Goal: Task Accomplishment & Management: Complete application form

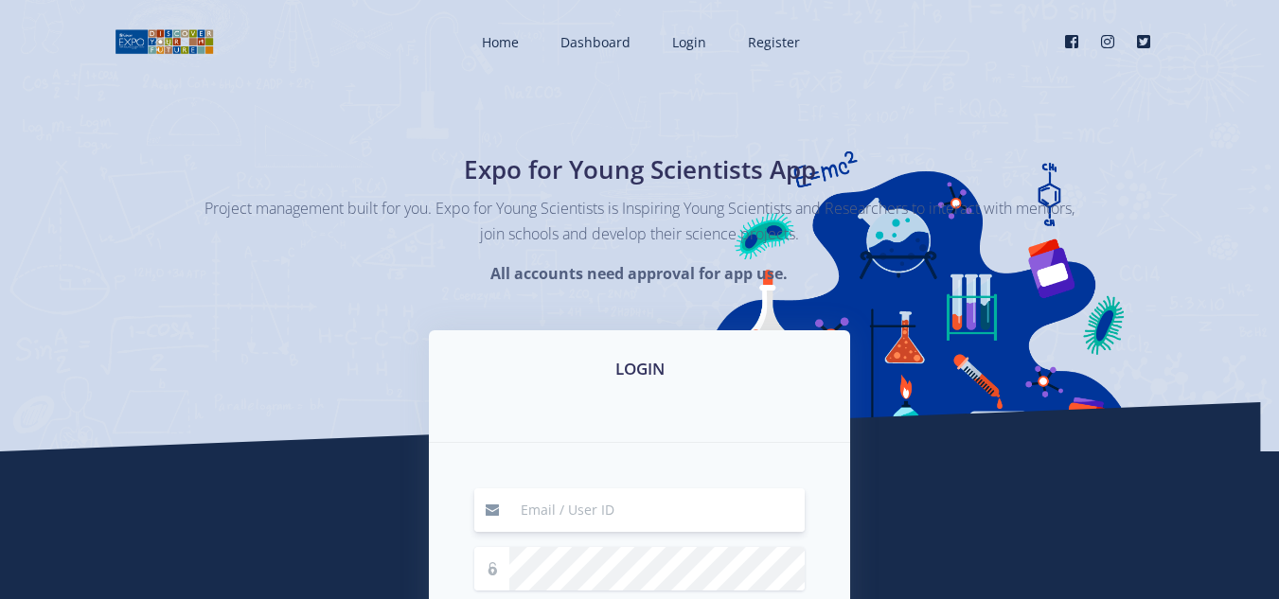
scroll to position [189, 0]
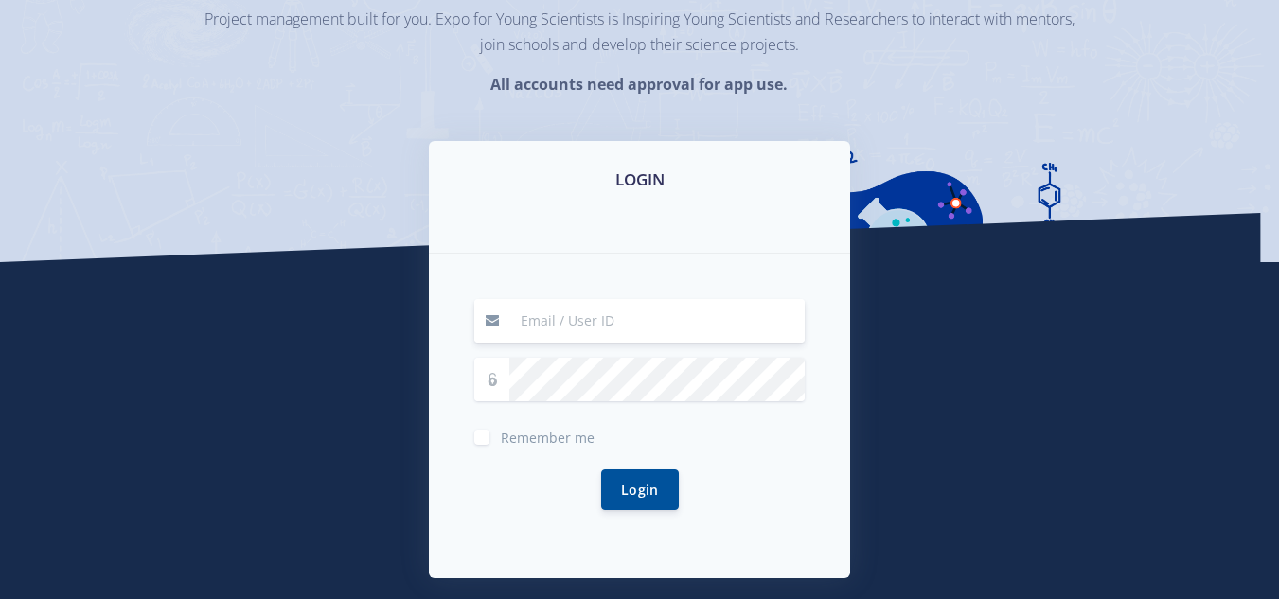
type input "arinafourie@yahoo.com"
click at [651, 489] on button "Login" at bounding box center [640, 489] width 78 height 41
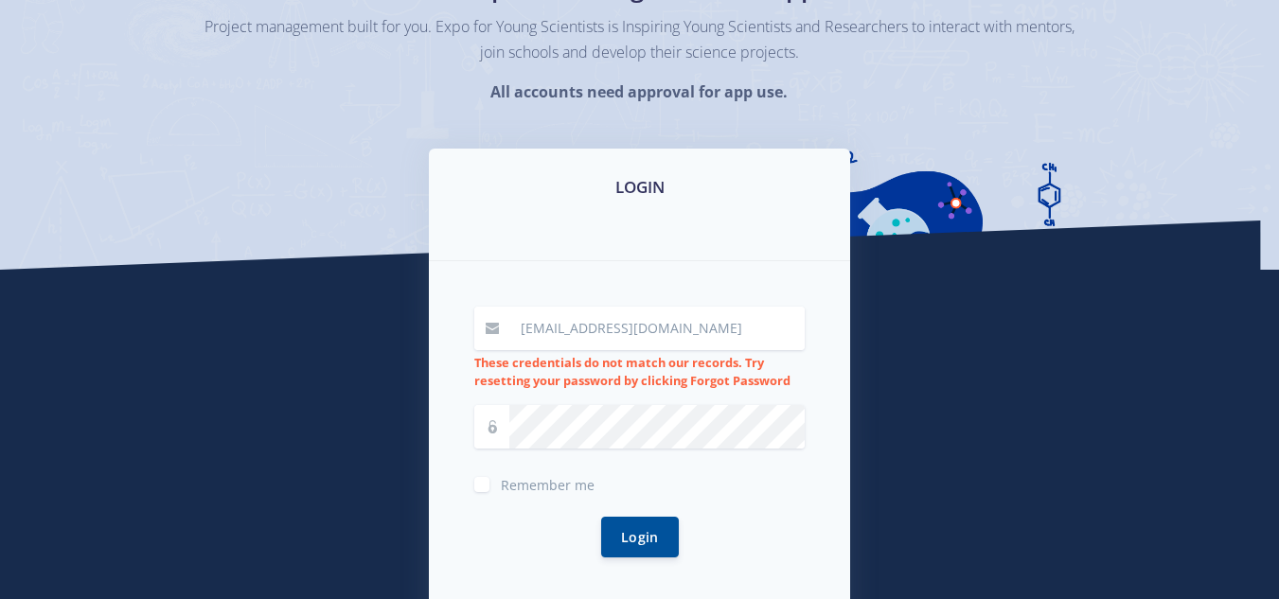
scroll to position [189, 0]
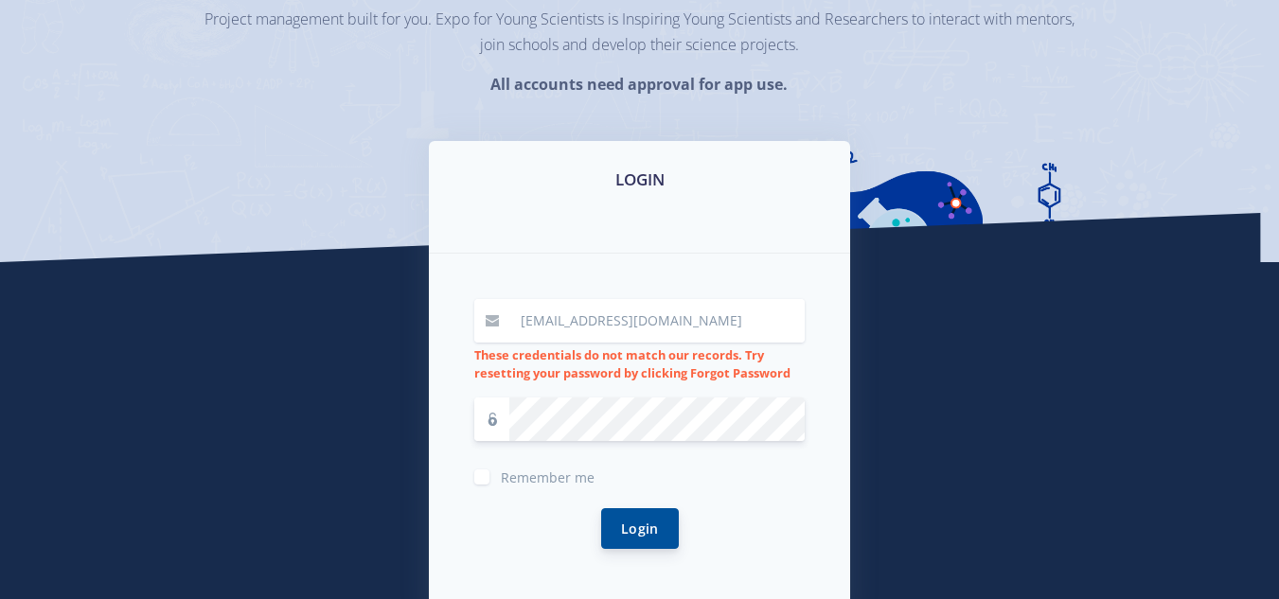
click at [644, 522] on button "Login" at bounding box center [640, 529] width 78 height 41
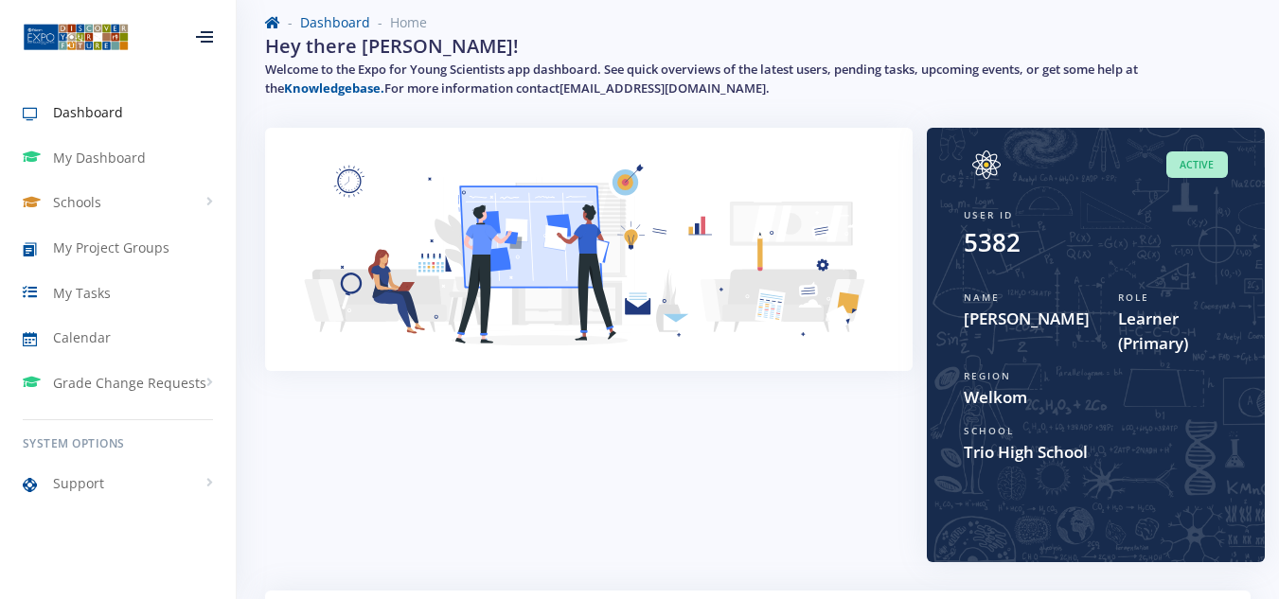
scroll to position [95, 0]
click at [104, 202] on link "Schools" at bounding box center [118, 203] width 236 height 44
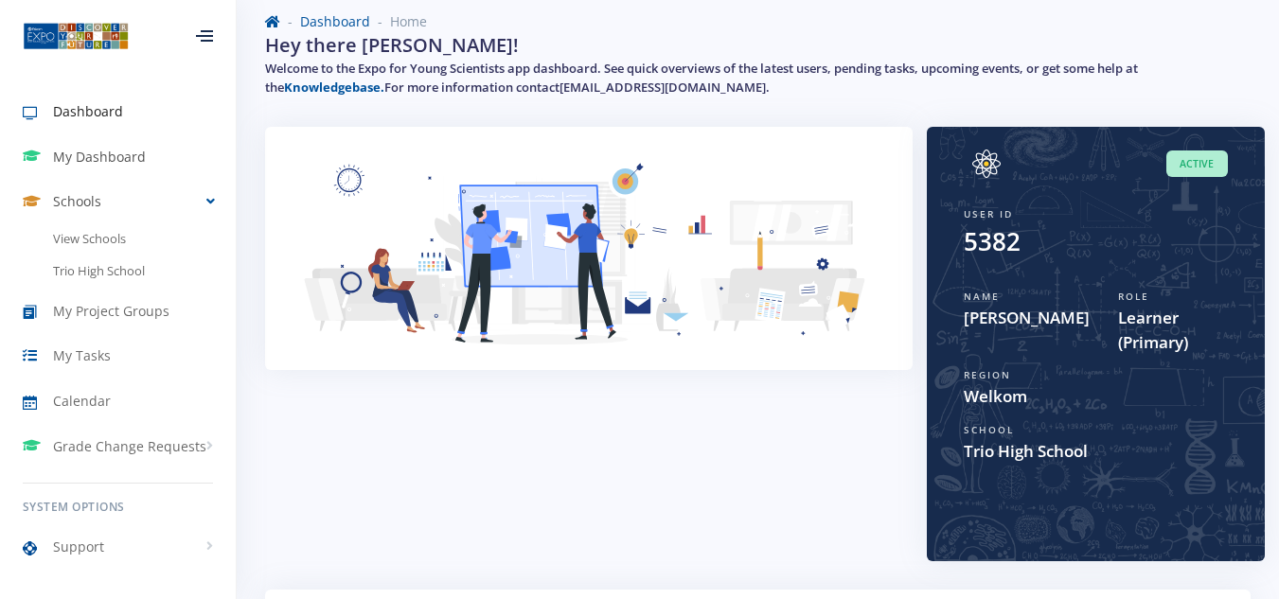
scroll to position [0, 0]
click at [110, 152] on span "My Dashboard" at bounding box center [99, 158] width 93 height 20
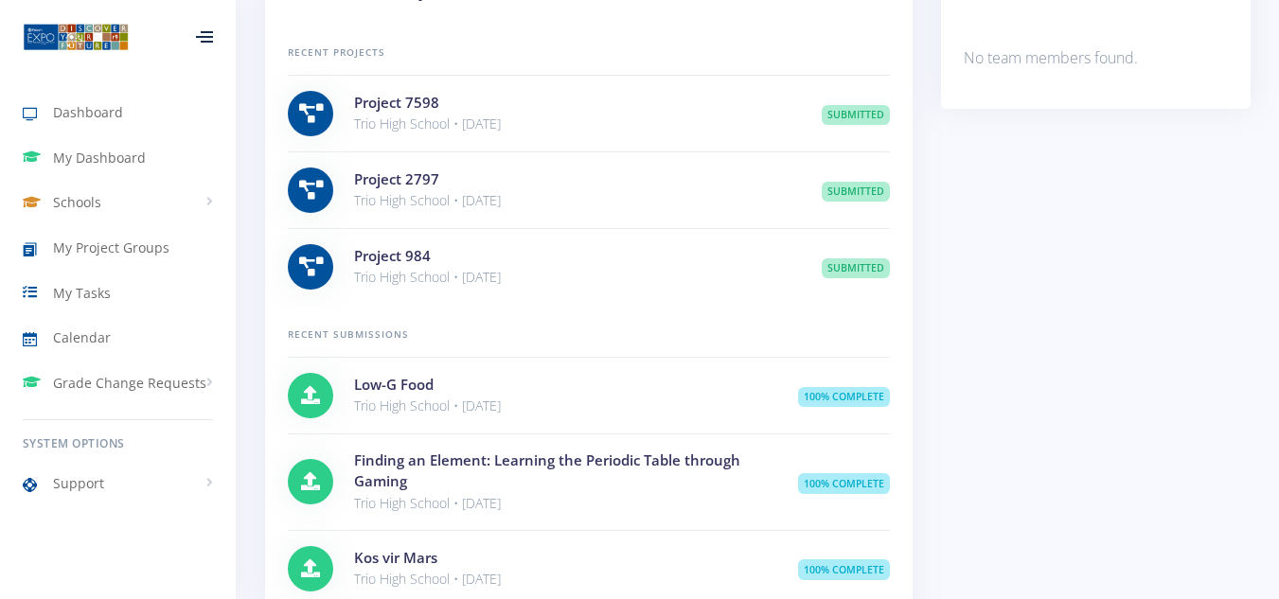
scroll to position [1326, 0]
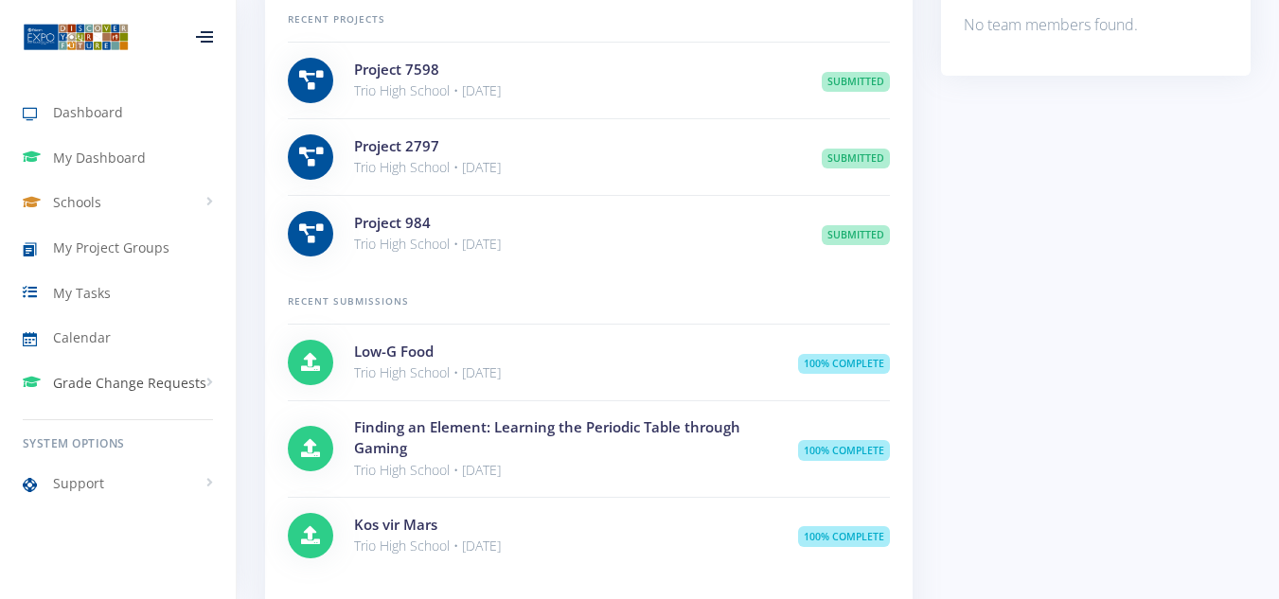
click at [133, 382] on span "Grade Change Requests" at bounding box center [129, 383] width 153 height 20
click at [127, 424] on span "My Requests" at bounding box center [119, 423] width 73 height 19
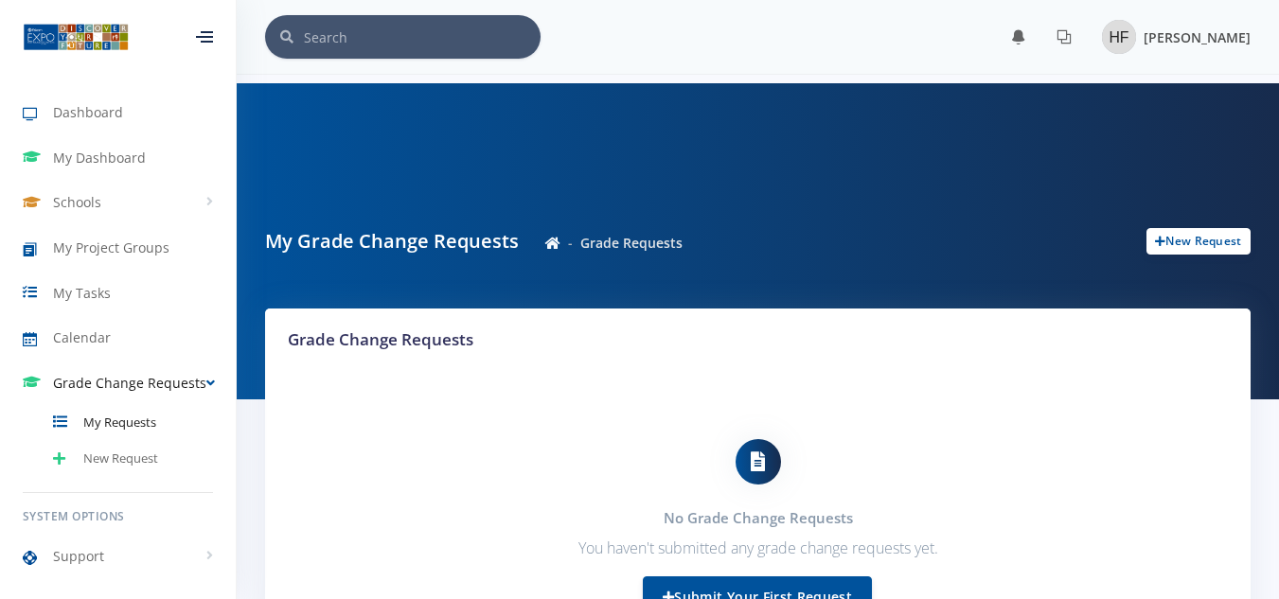
click at [1176, 40] on span "[PERSON_NAME]" at bounding box center [1197, 37] width 107 height 18
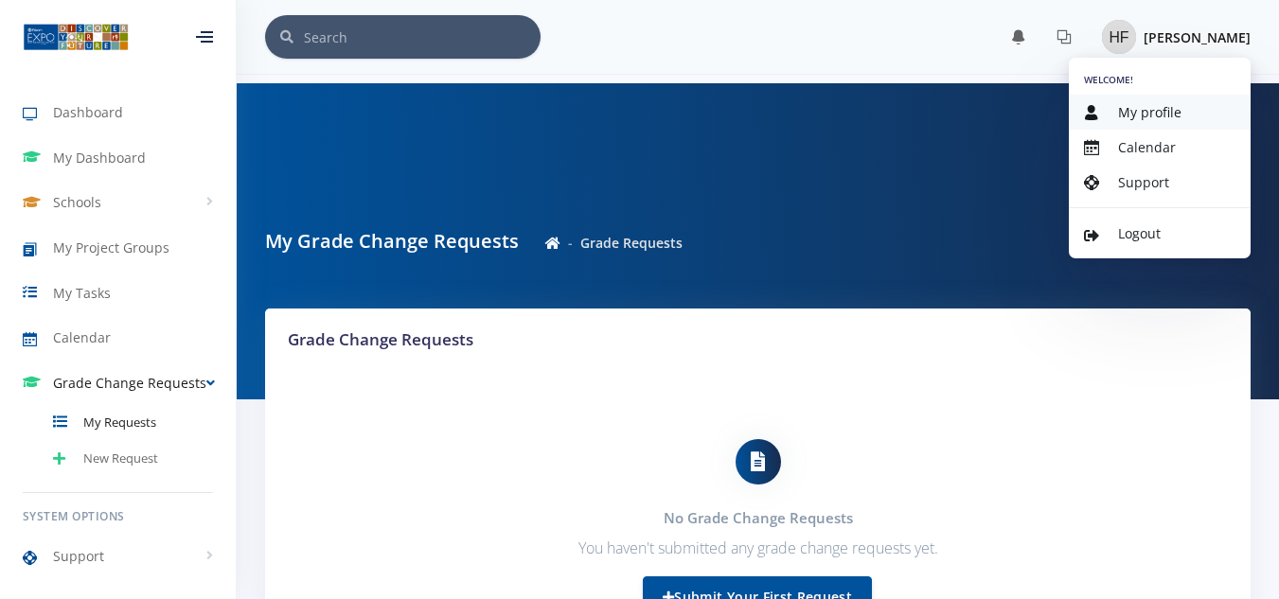
click at [1139, 116] on span "My profile" at bounding box center [1149, 112] width 63 height 18
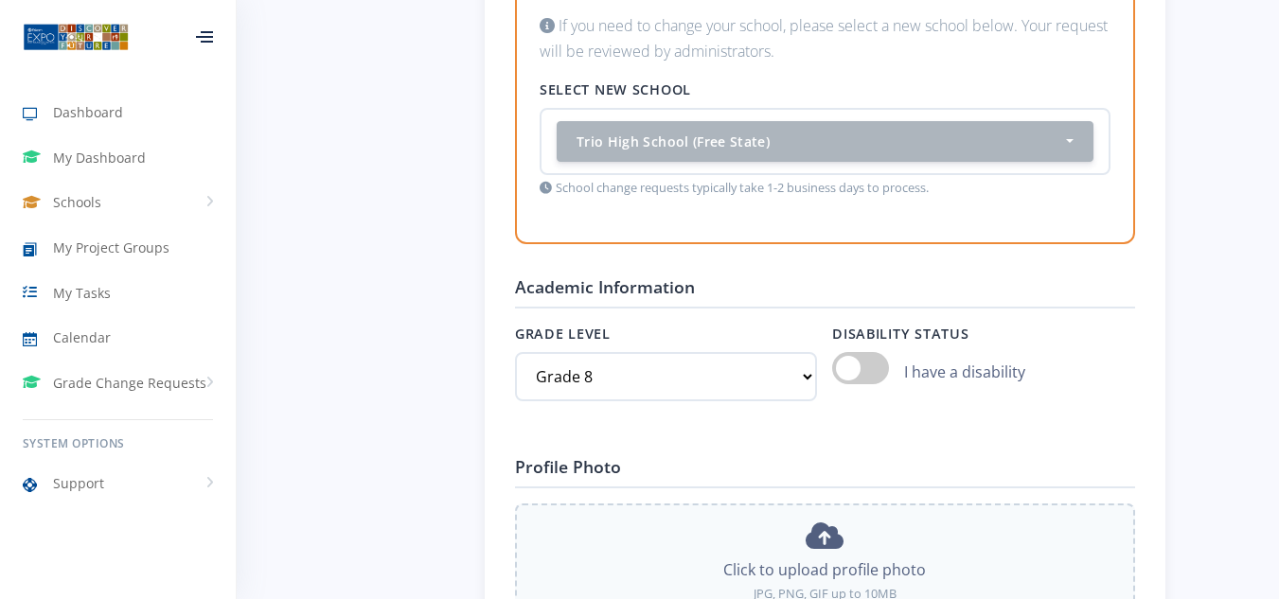
scroll to position [1515, 0]
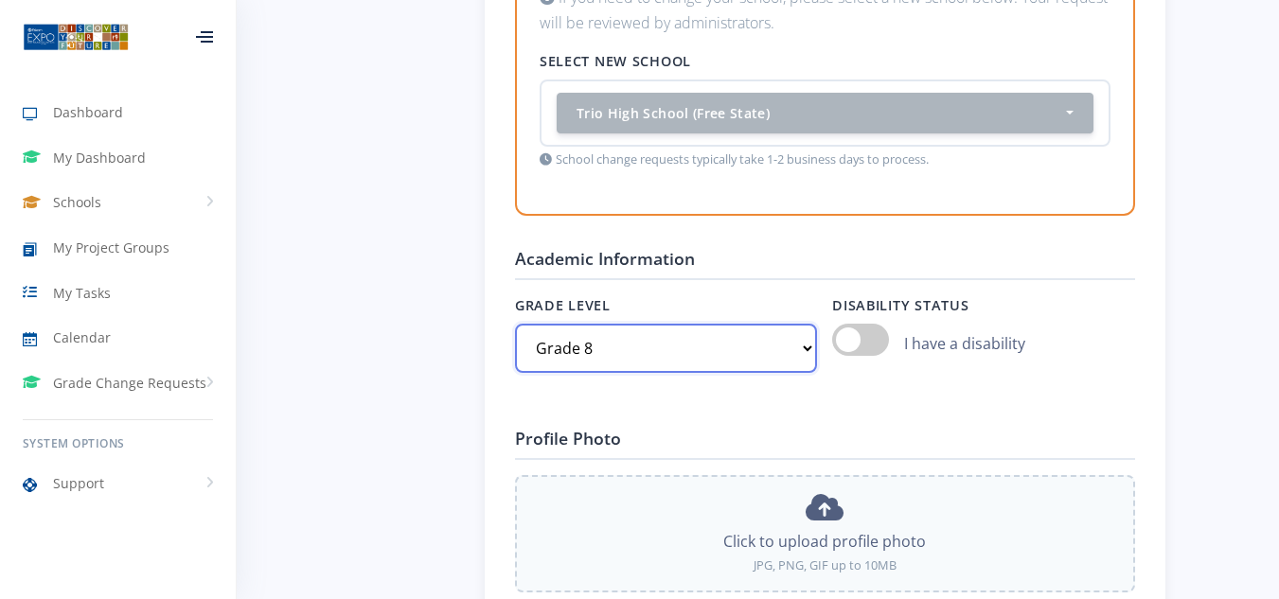
click at [802, 351] on select "Select grade Grade 4 Grade 5 Grade 6 Grade 7" at bounding box center [666, 348] width 302 height 49
select select "Grade 11"
click at [515, 324] on select "Select grade Grade 4 Grade 5 Grade 6 Grade 7" at bounding box center [666, 348] width 302 height 49
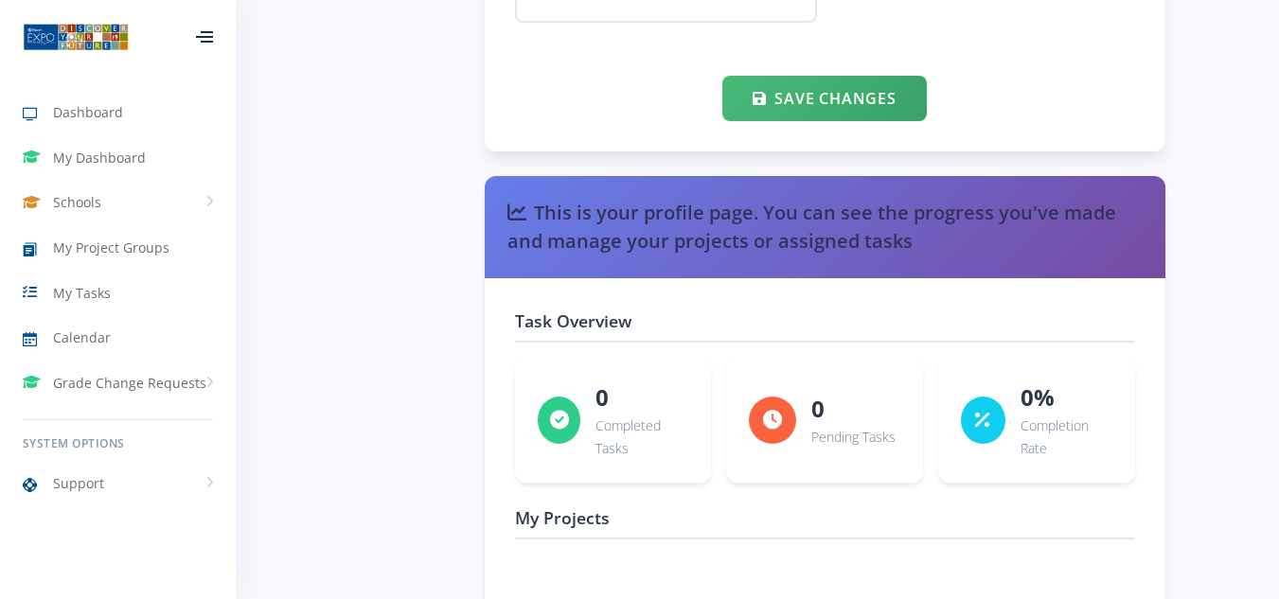
scroll to position [2367, 0]
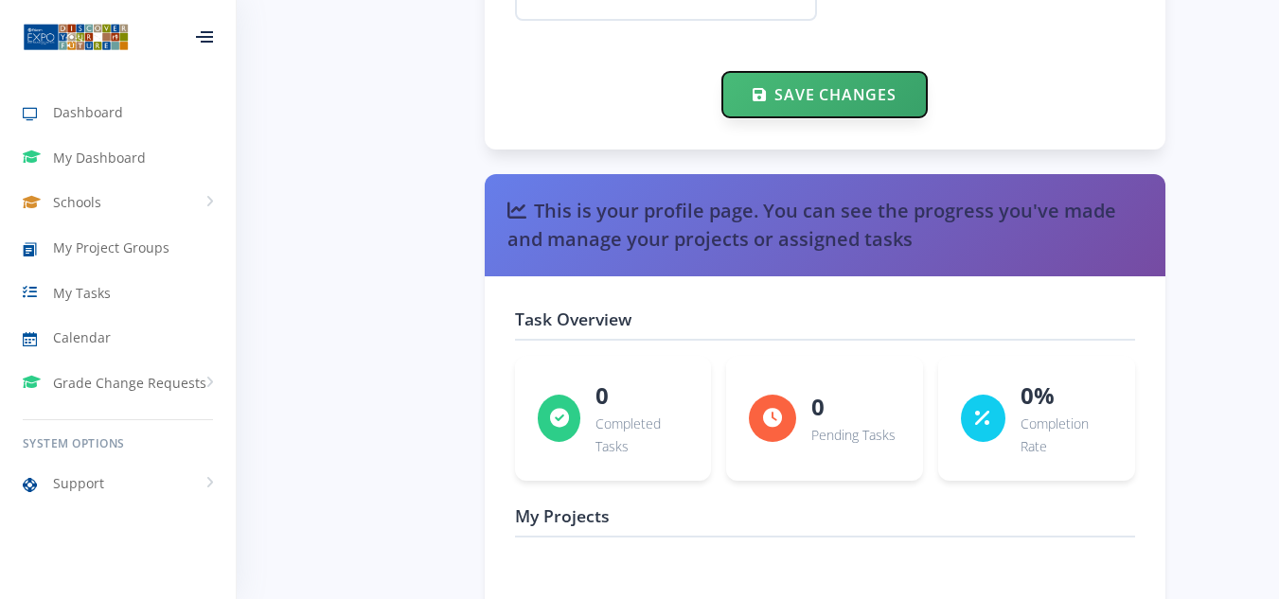
click at [847, 98] on button "Save Changes" at bounding box center [825, 94] width 204 height 45
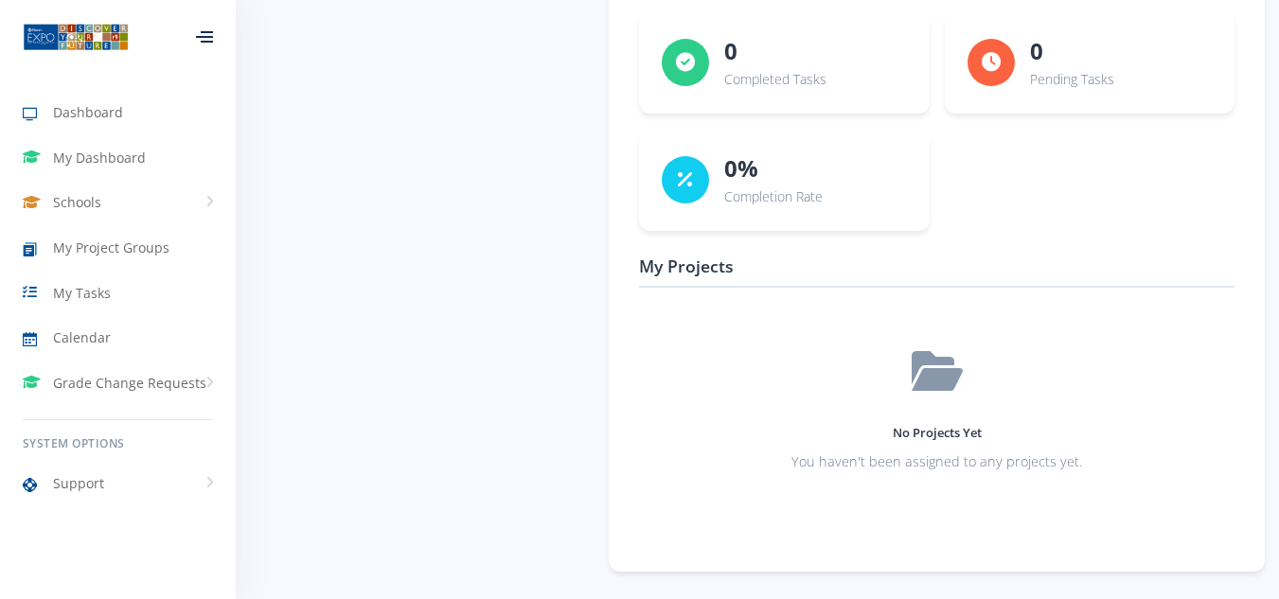
scroll to position [2781, 0]
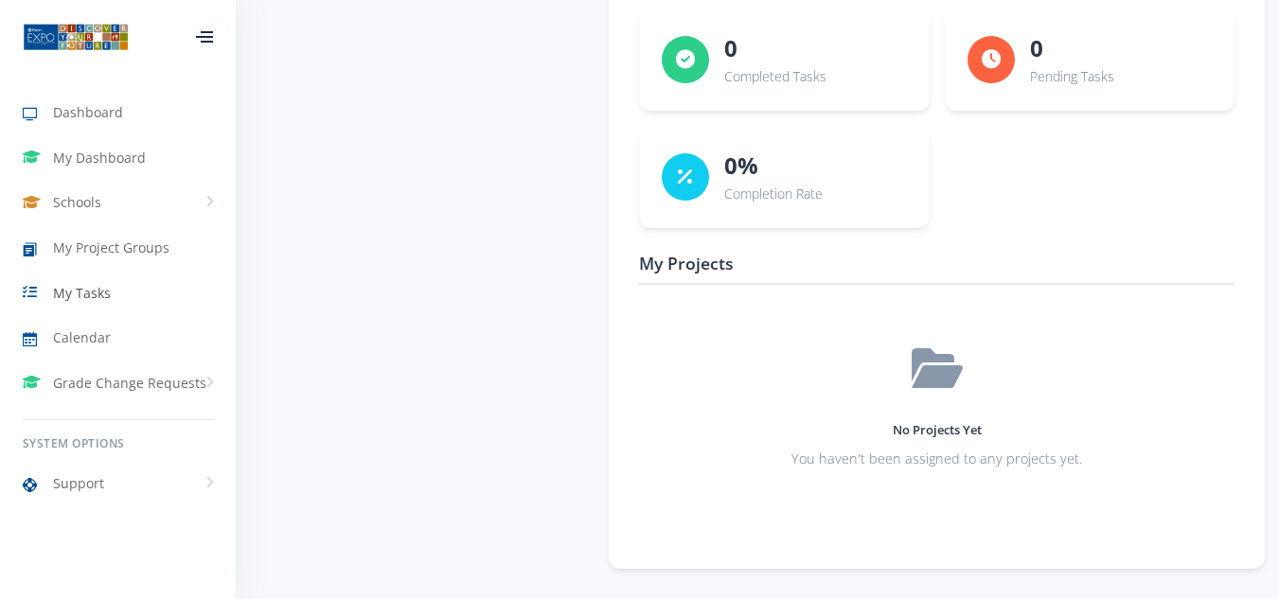
click at [80, 289] on span "My Tasks" at bounding box center [82, 293] width 58 height 20
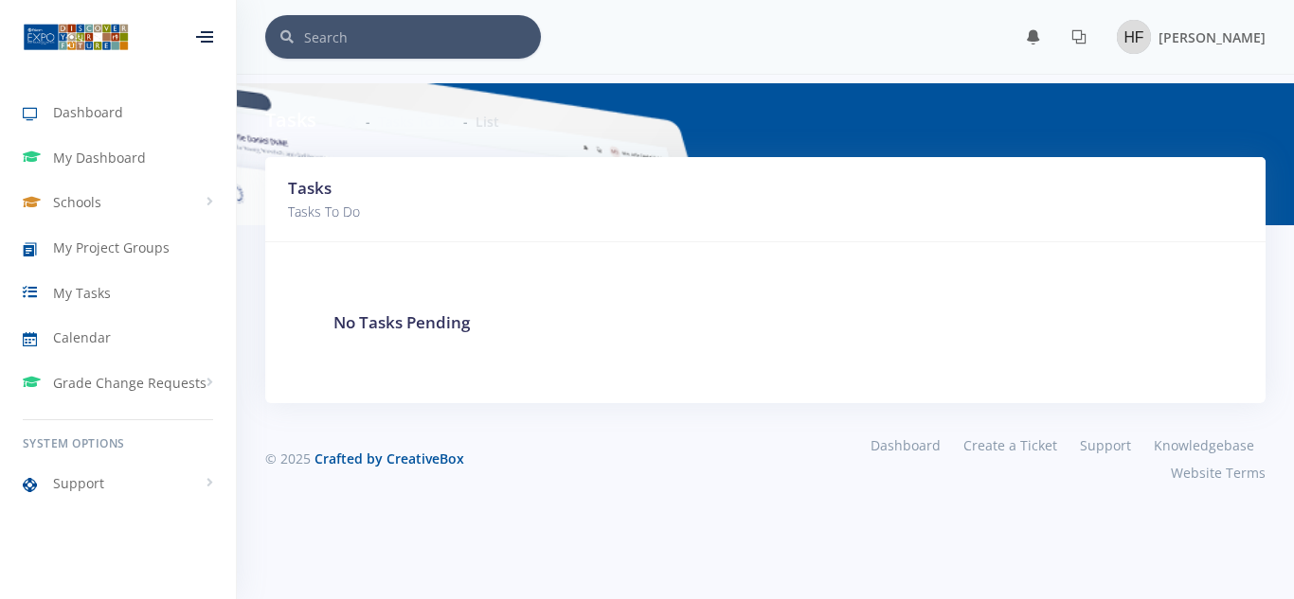
scroll to position [14, 14]
click at [116, 247] on span "My Project Groups" at bounding box center [111, 248] width 116 height 20
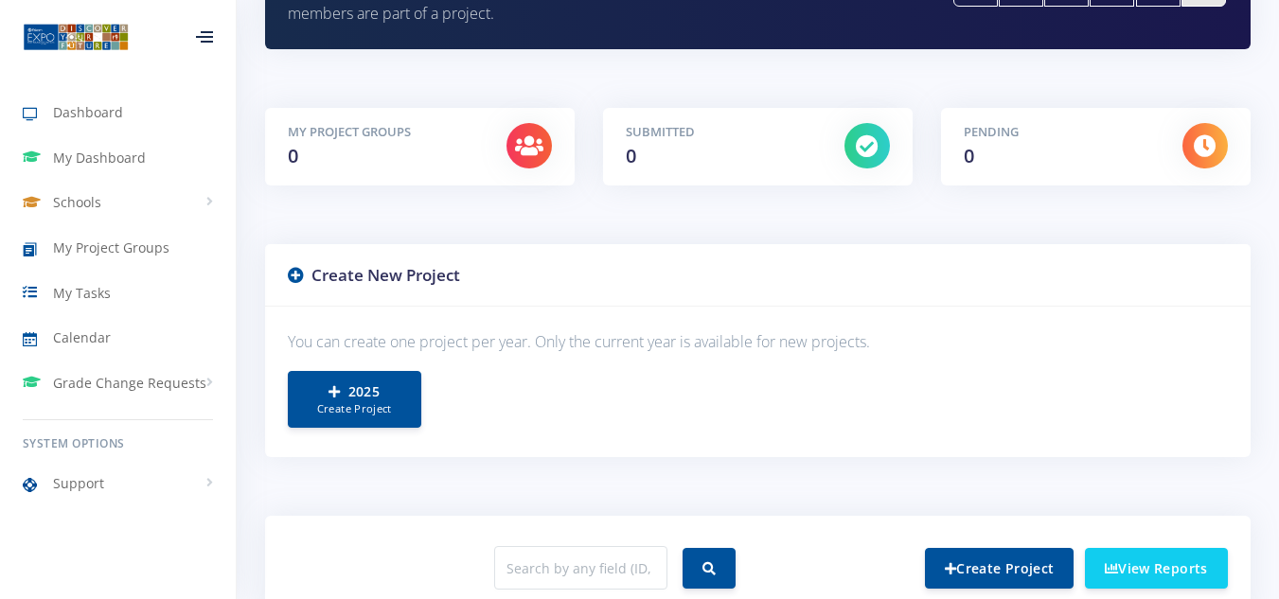
scroll to position [284, 0]
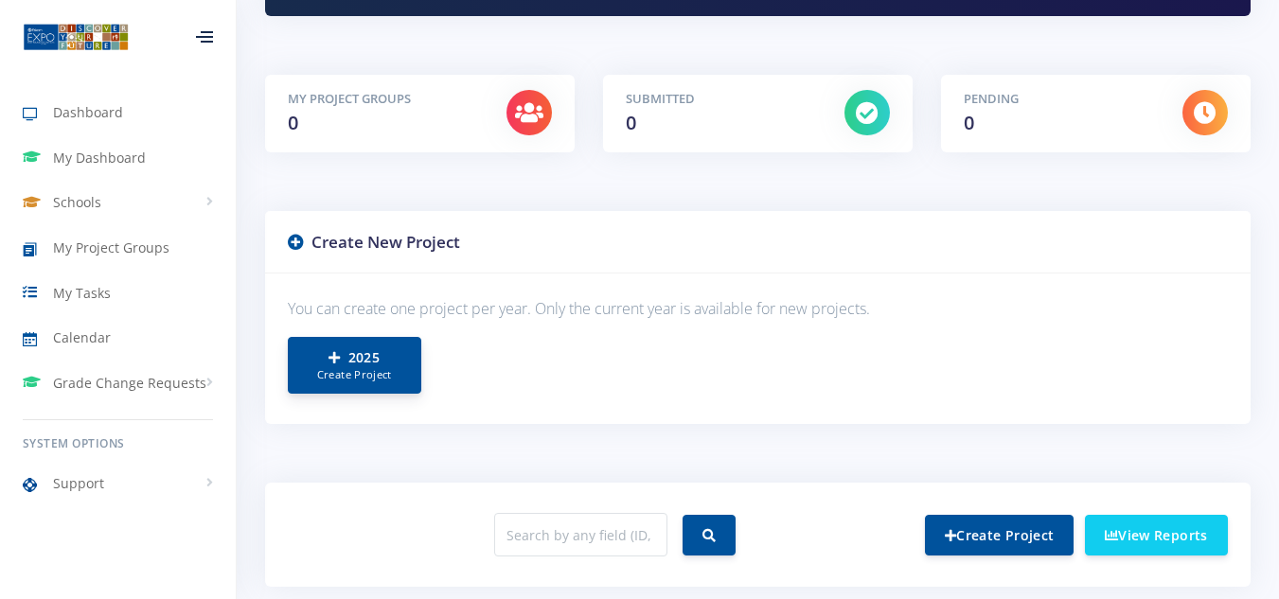
click at [354, 361] on link "2025 Create Project" at bounding box center [355, 365] width 134 height 57
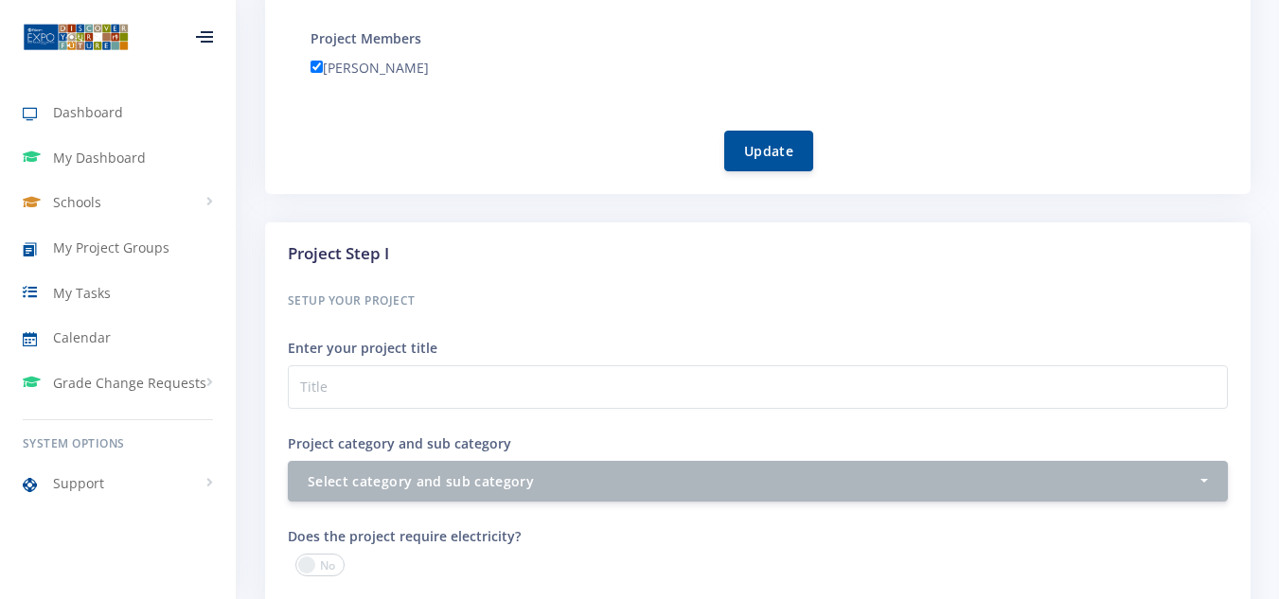
scroll to position [568, 0]
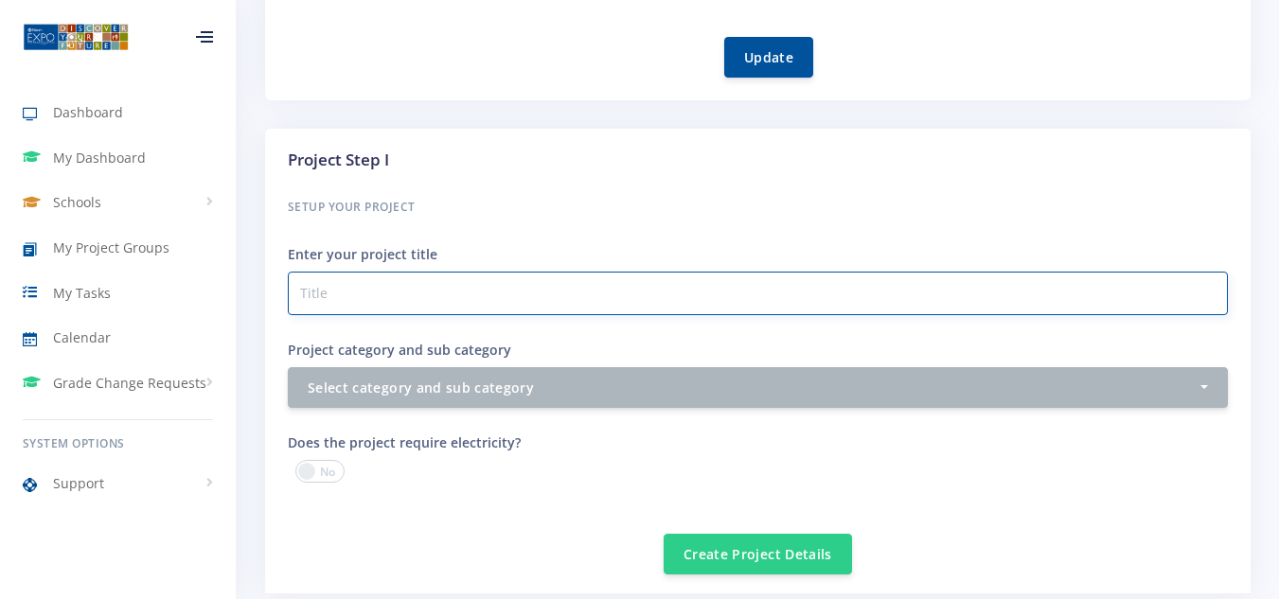
click at [404, 296] on input "Project category and sub category" at bounding box center [758, 294] width 940 height 44
click at [331, 288] on input "Project category and sub category" at bounding box center [758, 294] width 940 height 44
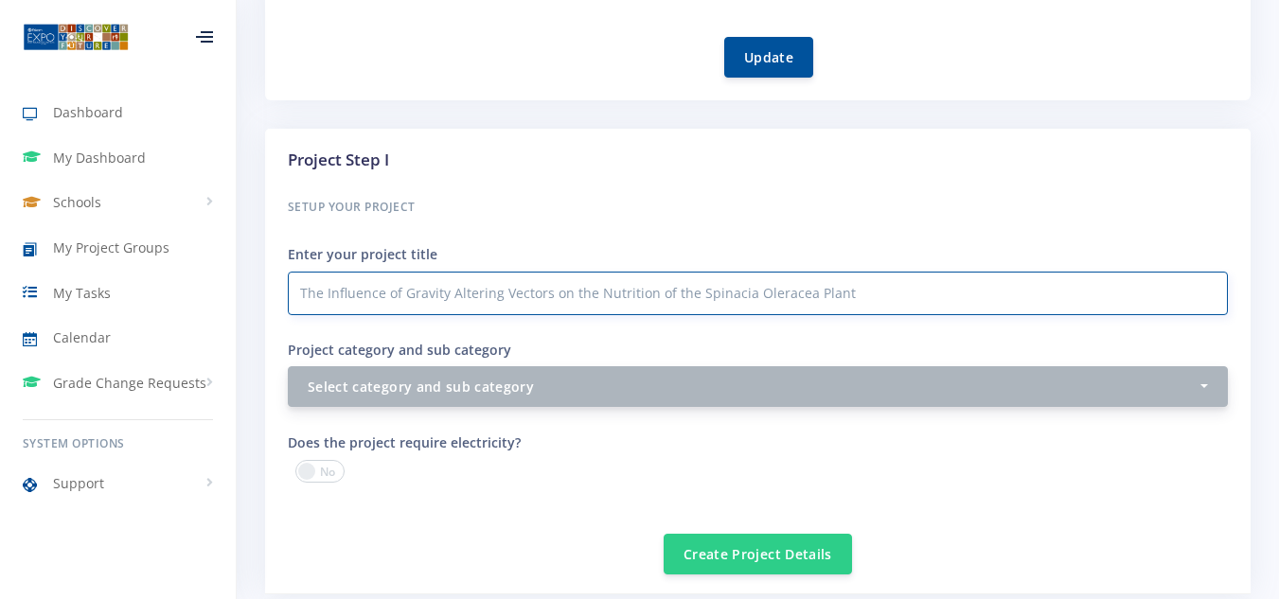
type input "The Influence of Gravity Altering Vectors on the Nutrition of the Spinacia Oler…"
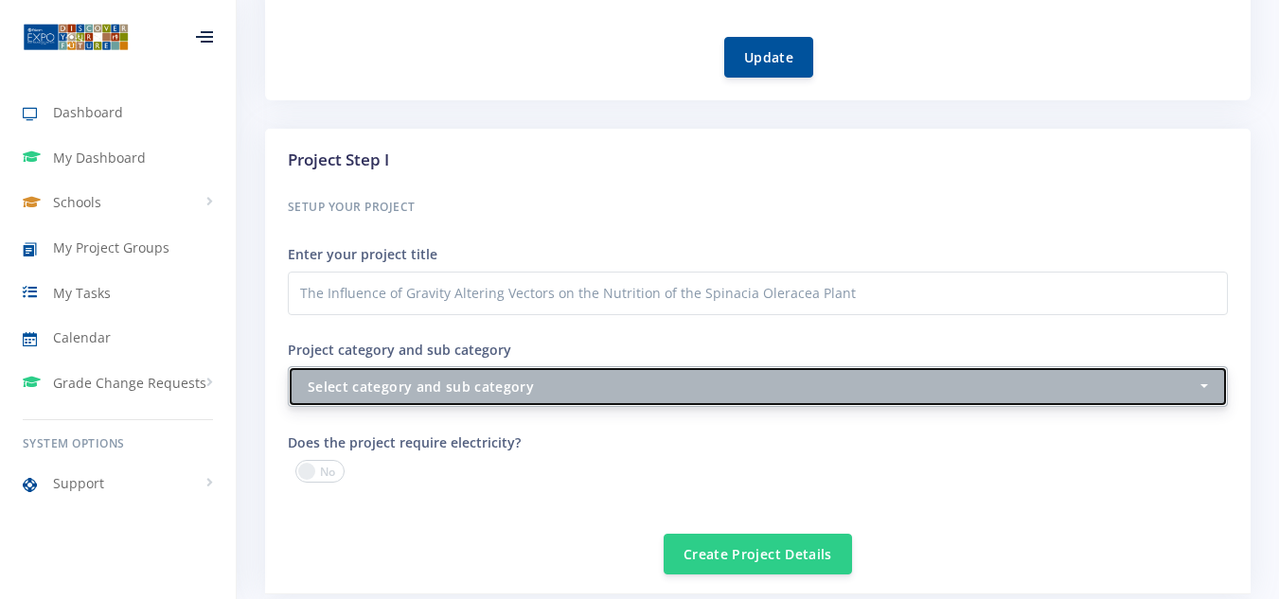
click at [1201, 383] on button "Select category and sub category" at bounding box center [758, 386] width 940 height 41
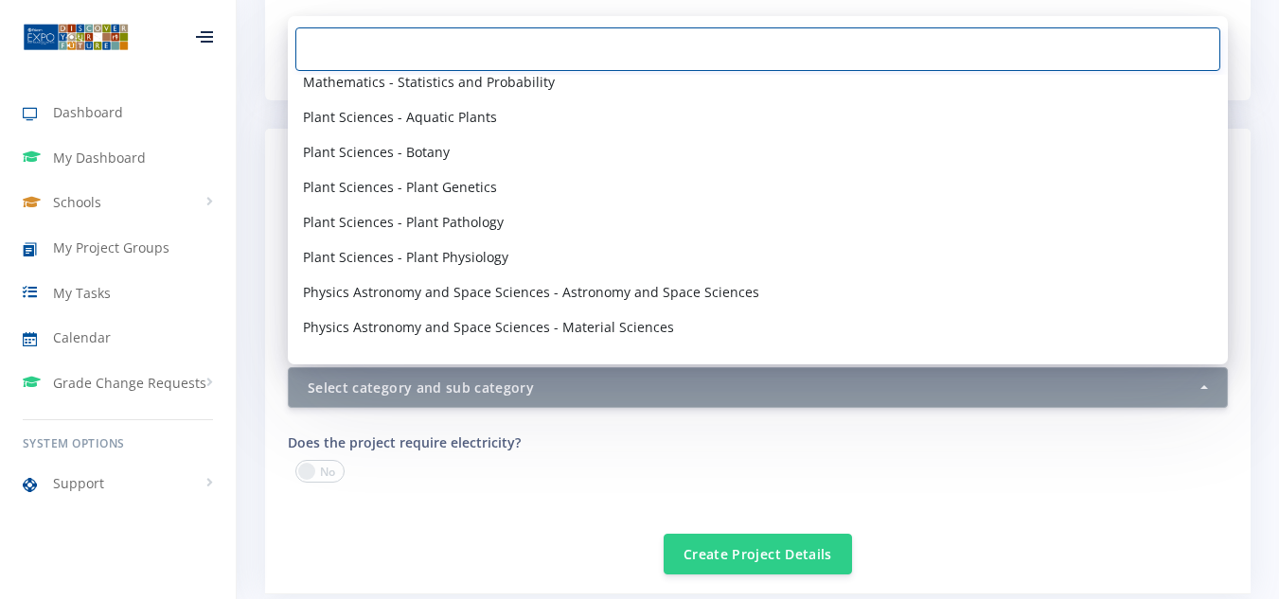
scroll to position [1989, 0]
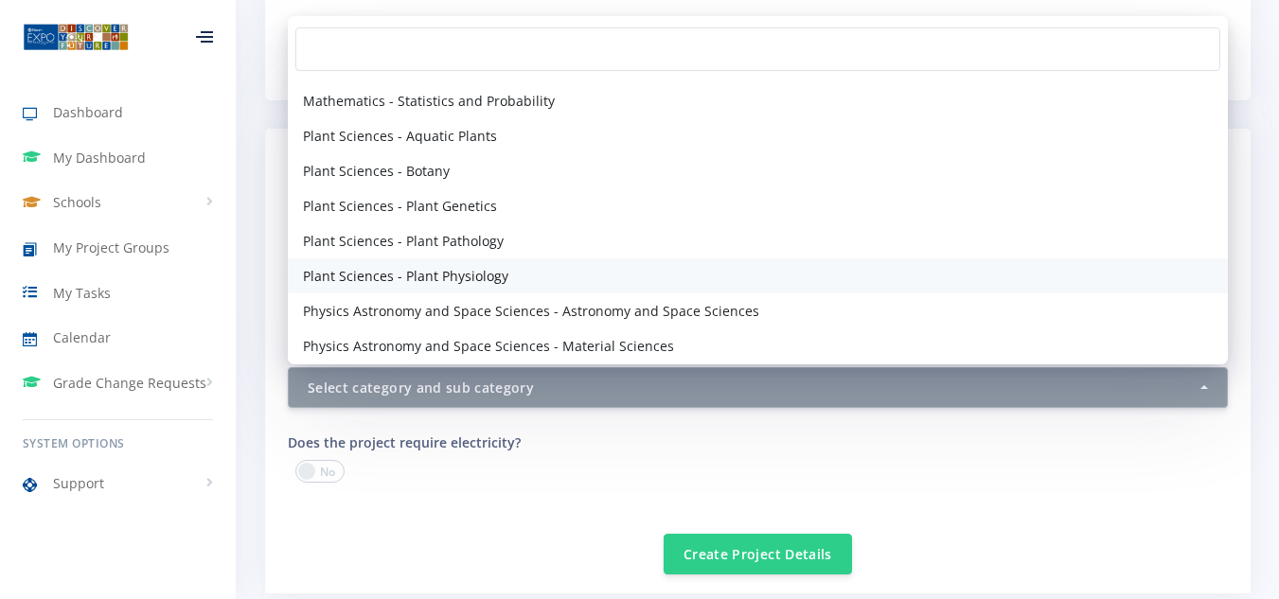
click at [444, 270] on span "Plant Sciences - Plant Physiology" at bounding box center [405, 276] width 205 height 20
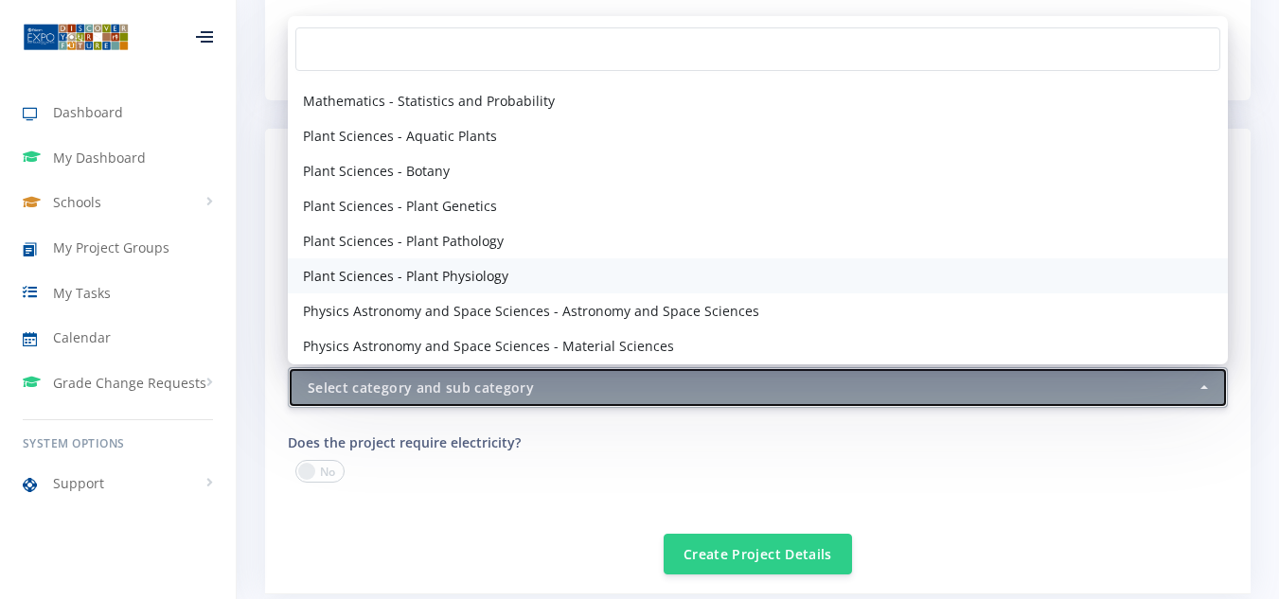
select select "62"
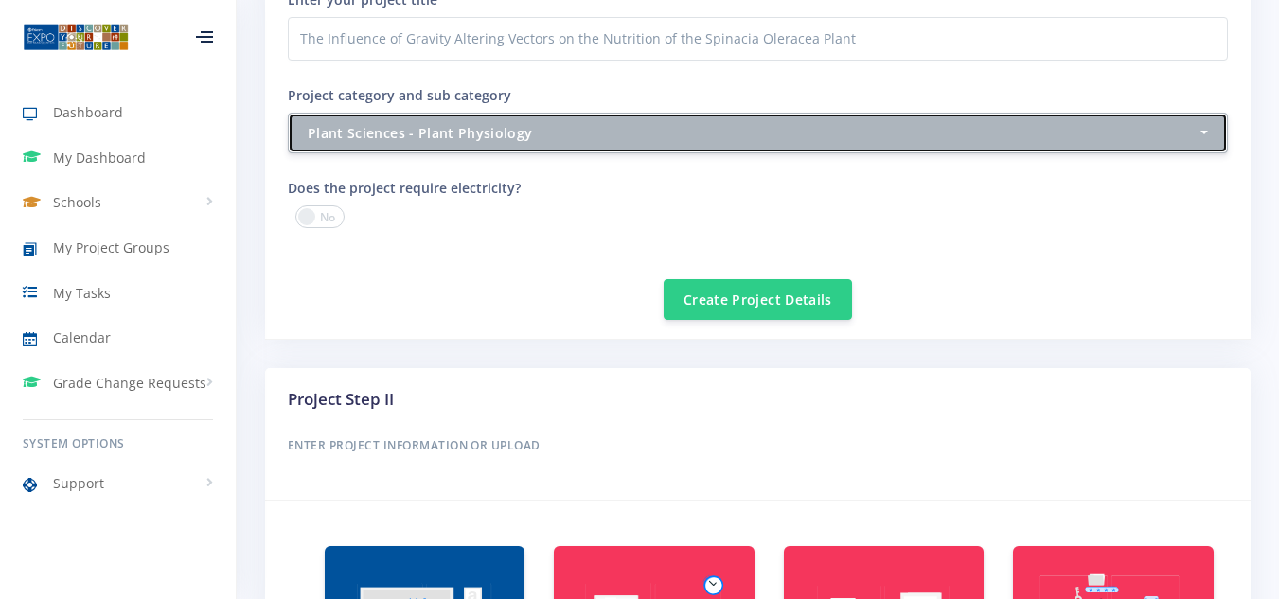
scroll to position [852, 0]
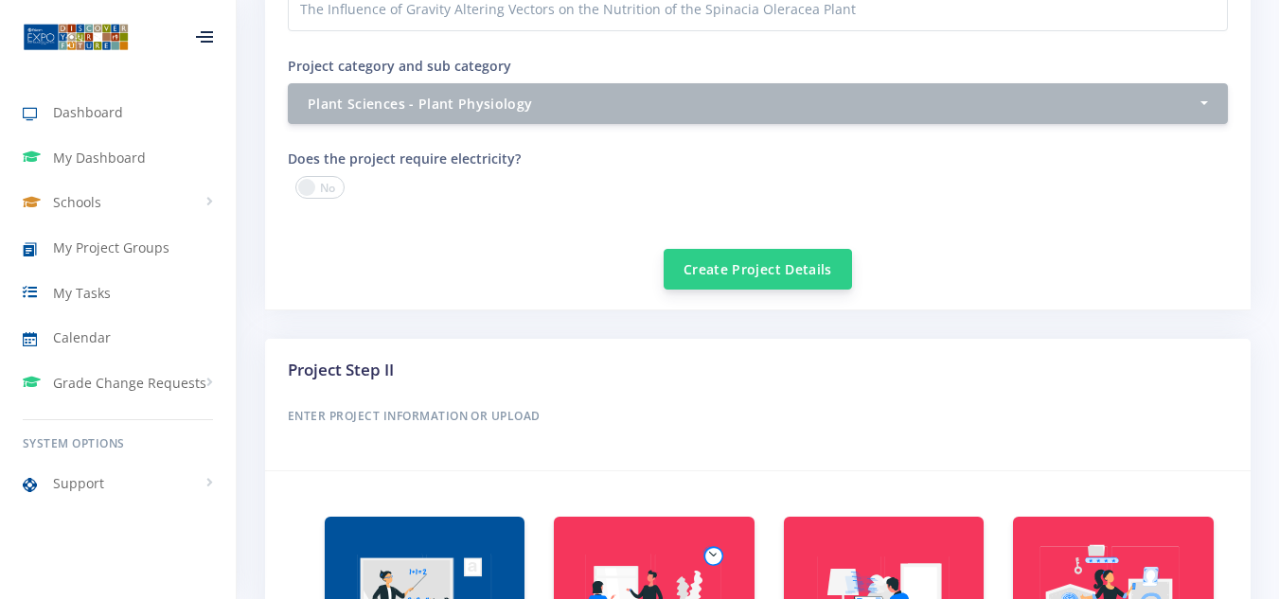
click at [759, 257] on button "Create Project Details" at bounding box center [758, 269] width 188 height 41
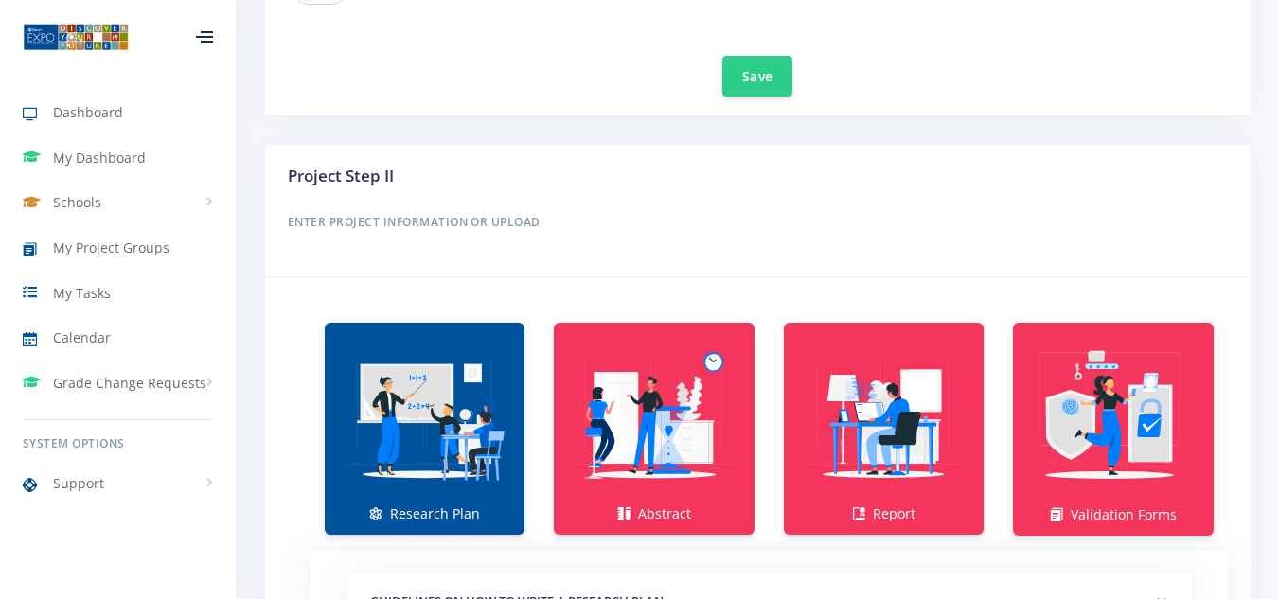
scroll to position [1136, 0]
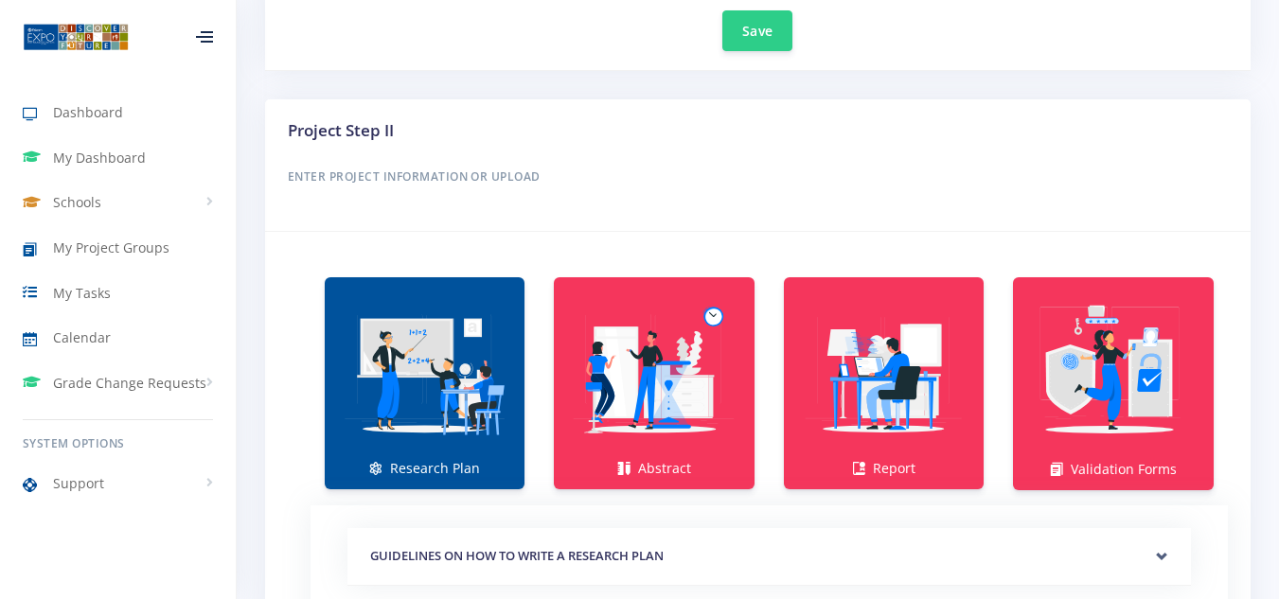
click at [421, 424] on img at bounding box center [425, 374] width 170 height 170
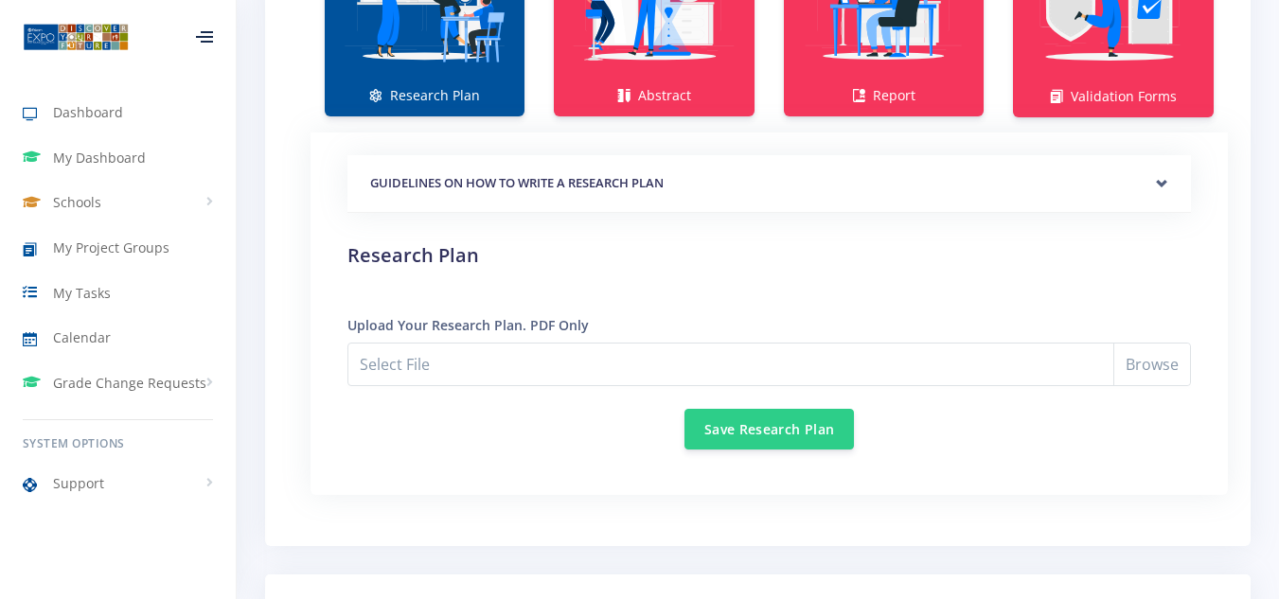
scroll to position [1515, 0]
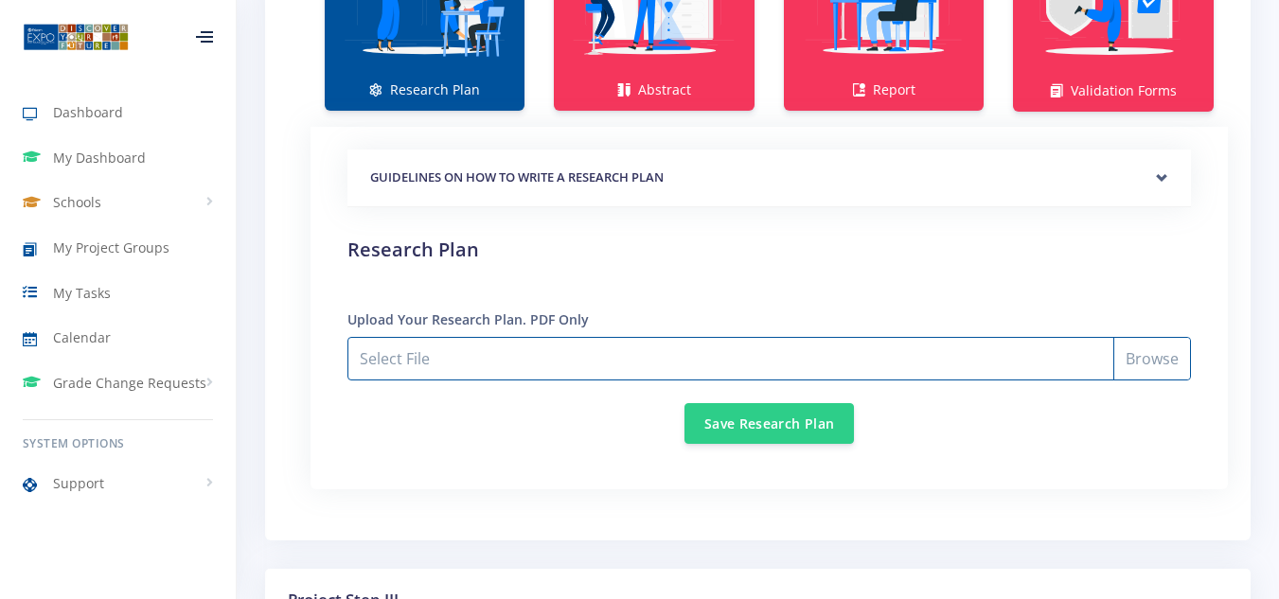
click at [1158, 359] on input "Select File" at bounding box center [770, 359] width 844 height 44
click at [1151, 355] on input "Select File" at bounding box center [770, 359] width 844 height 44
type input "C:\fakepath\Helene Fourie Research Plan 2025.pdf"
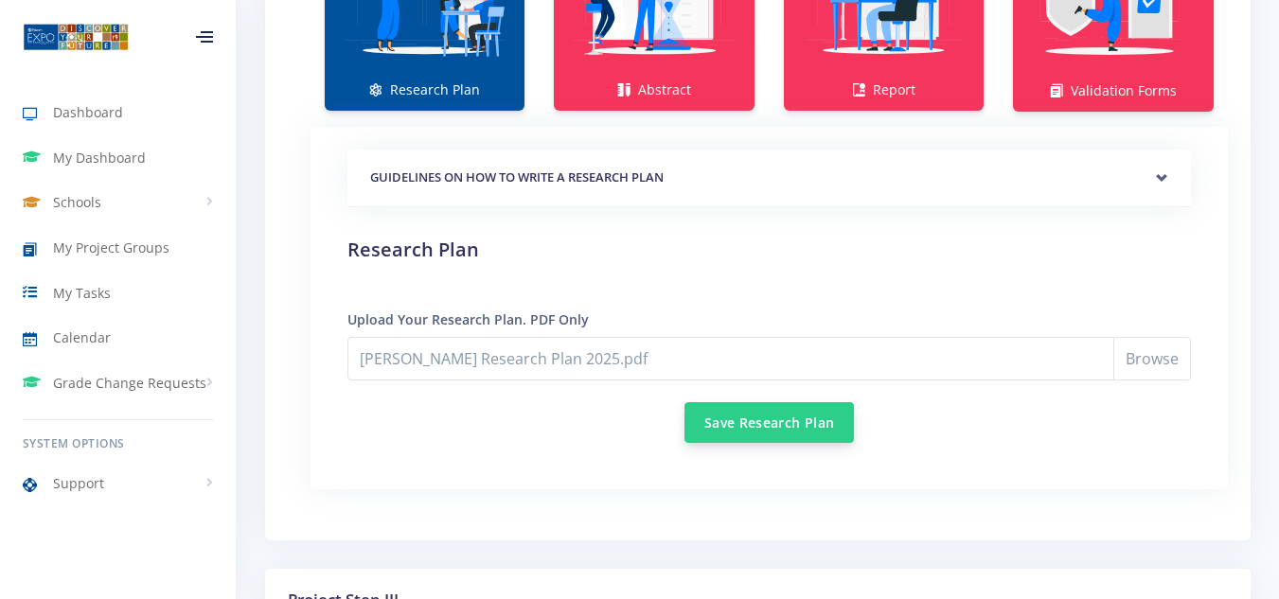
click at [782, 430] on button "Save Research Plan" at bounding box center [770, 422] width 170 height 41
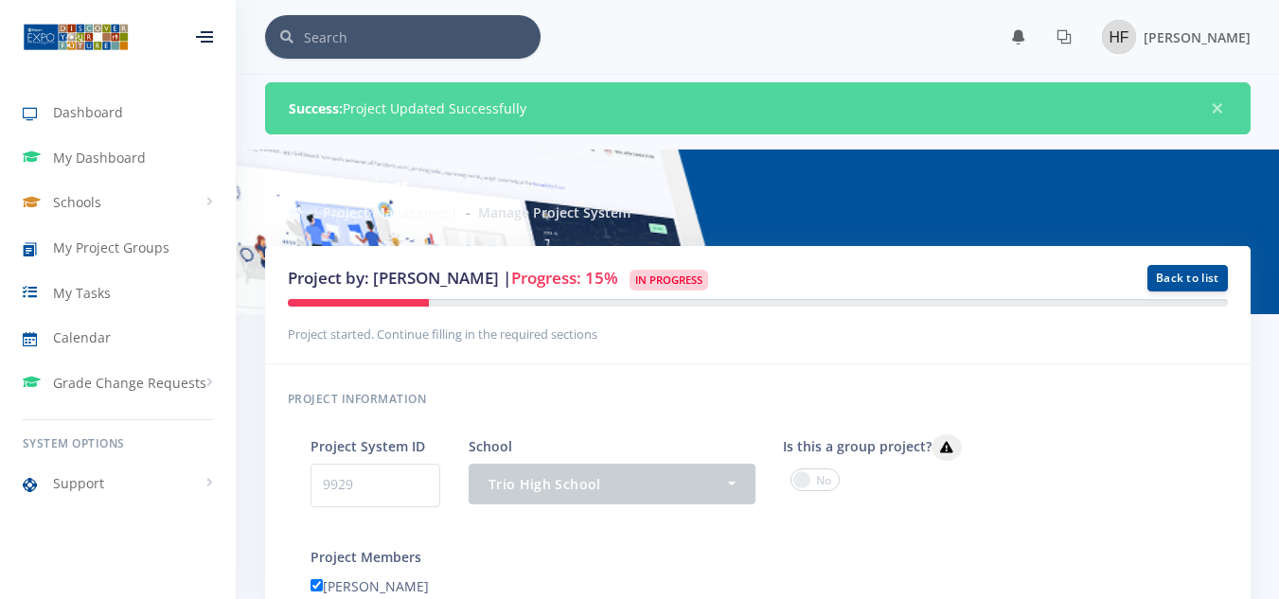
click at [201, 36] on icon at bounding box center [204, 37] width 17 height 2
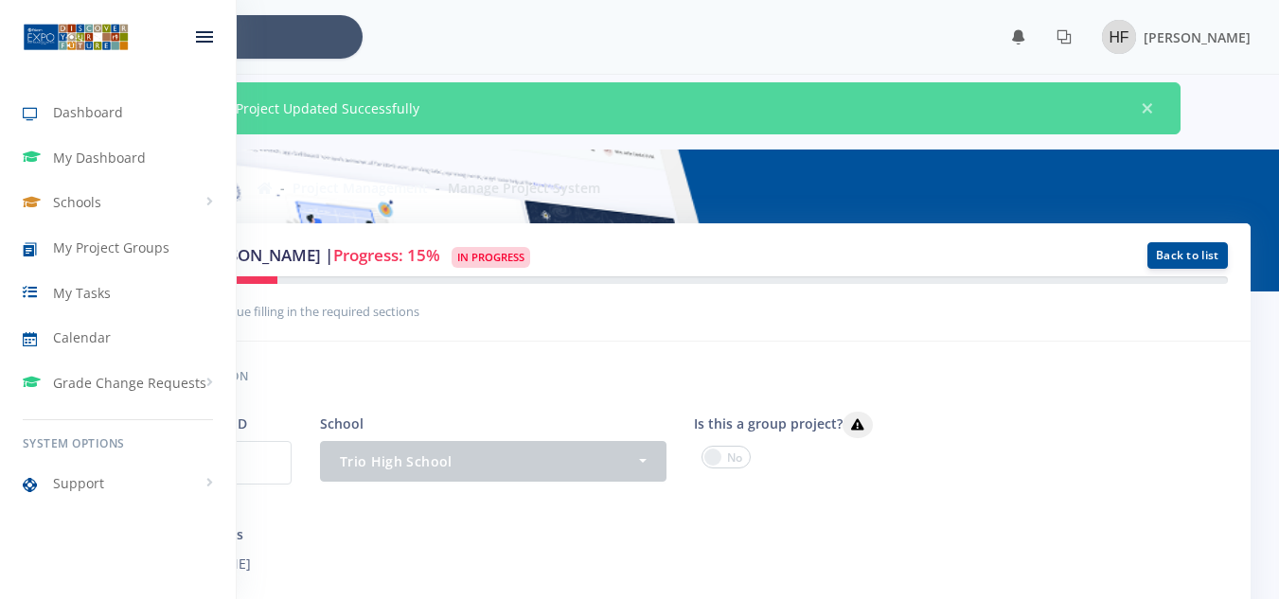
click at [201, 38] on div at bounding box center [204, 36] width 17 height 11
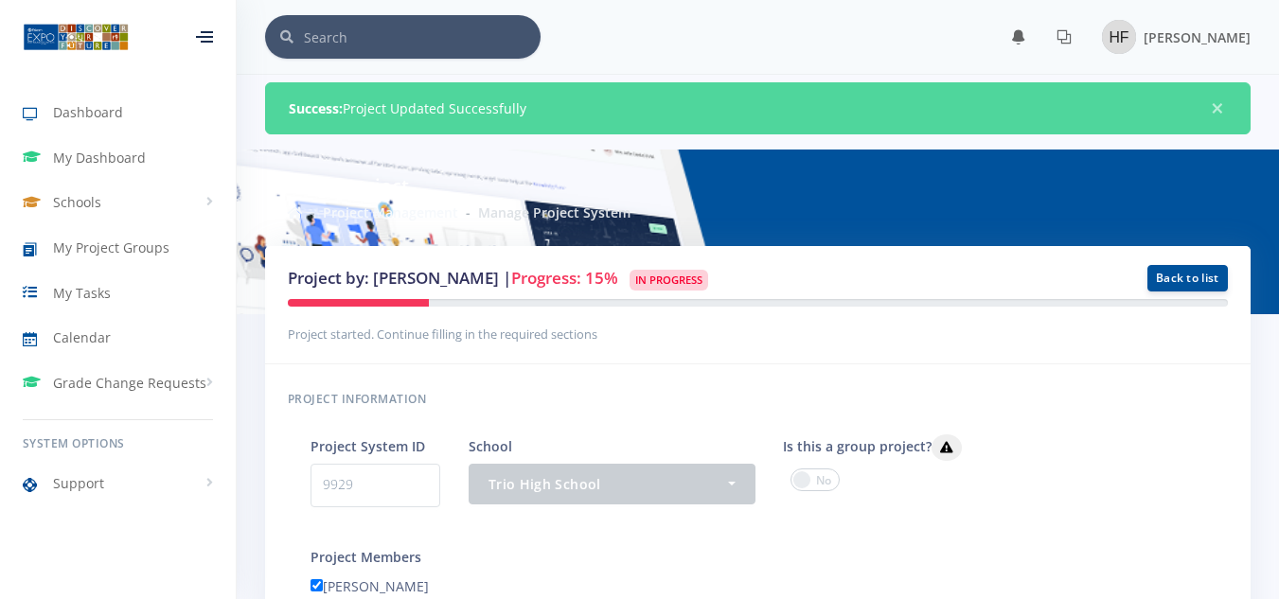
click at [204, 36] on icon at bounding box center [204, 37] width 17 height 2
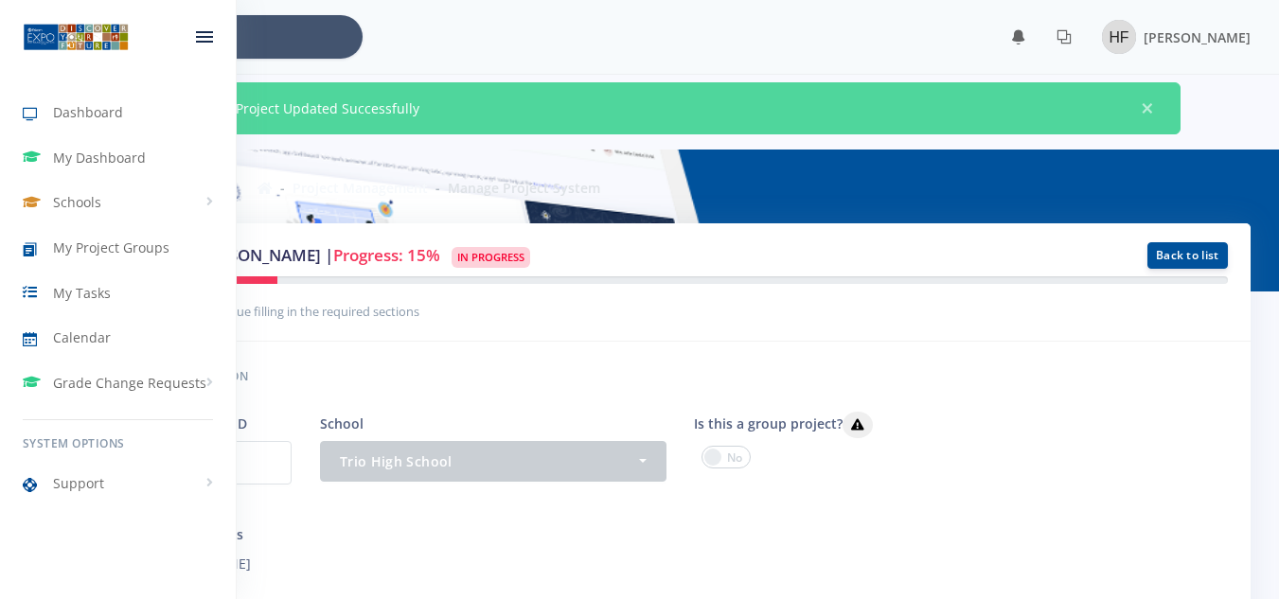
click at [204, 36] on icon at bounding box center [204, 37] width 17 height 2
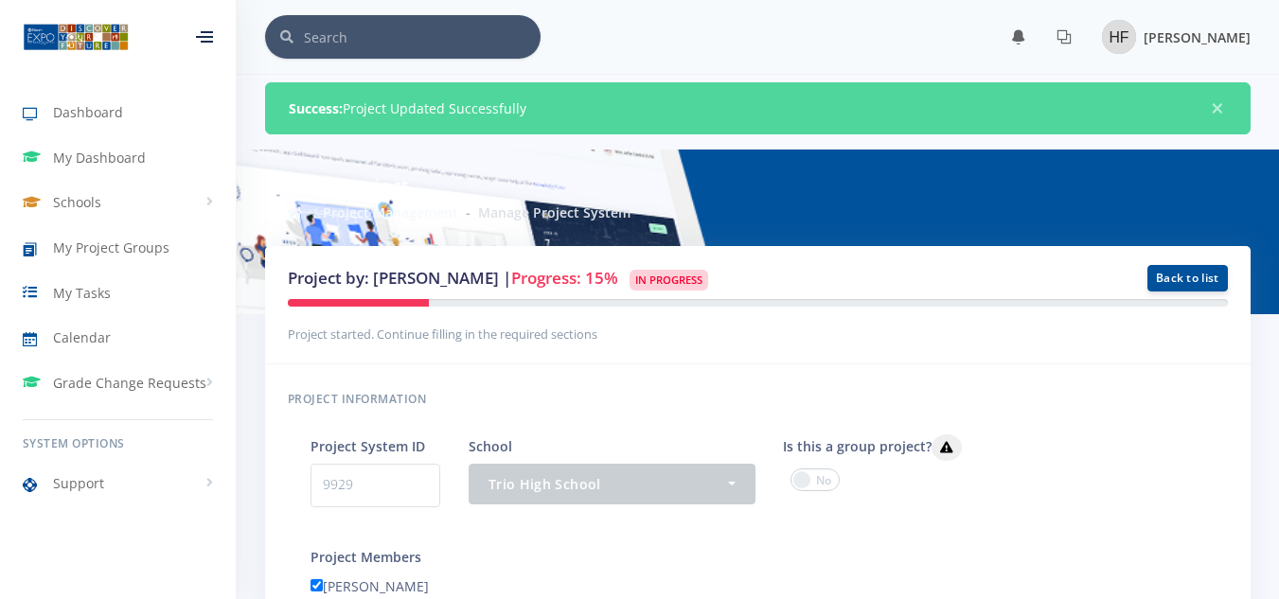
click at [1210, 39] on span "[PERSON_NAME]" at bounding box center [1197, 37] width 107 height 18
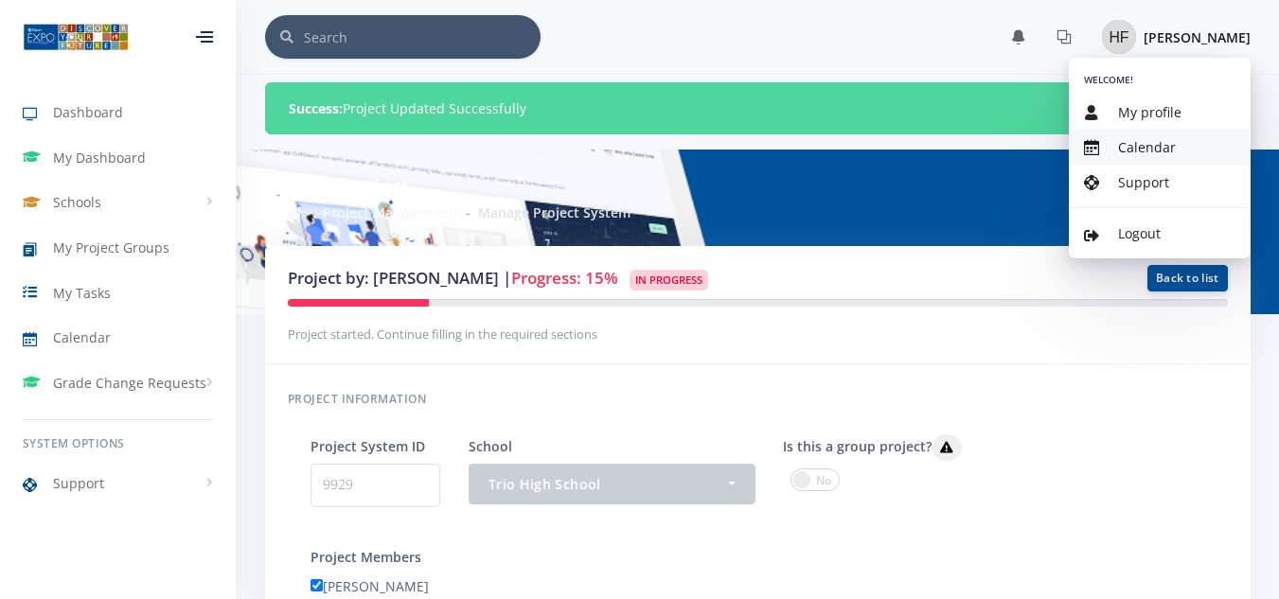
click at [1160, 142] on span "Calendar" at bounding box center [1147, 147] width 58 height 18
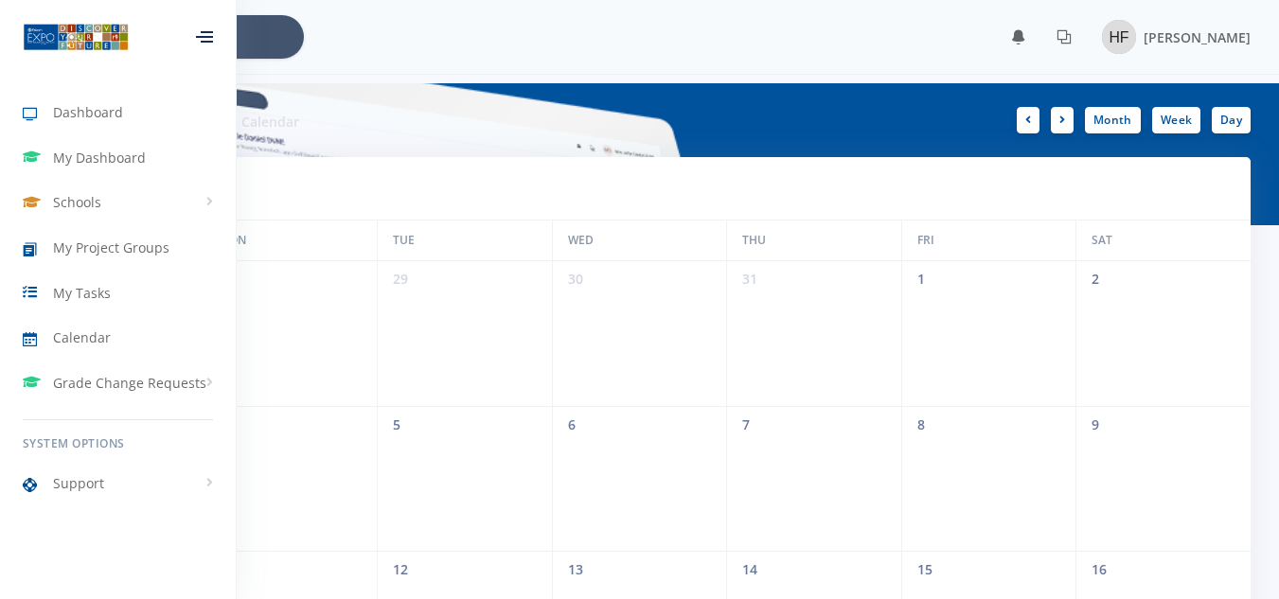
scroll to position [14, 14]
